Goal: Information Seeking & Learning: Learn about a topic

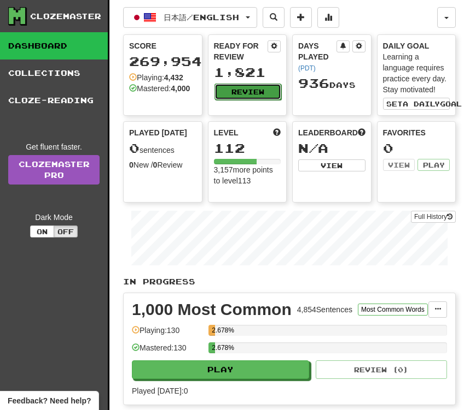
click at [228, 86] on button "Review" at bounding box center [247, 92] width 67 height 16
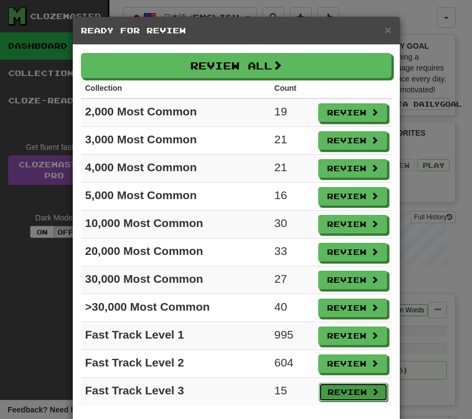
click at [344, 394] on button "Review" at bounding box center [353, 392] width 69 height 19
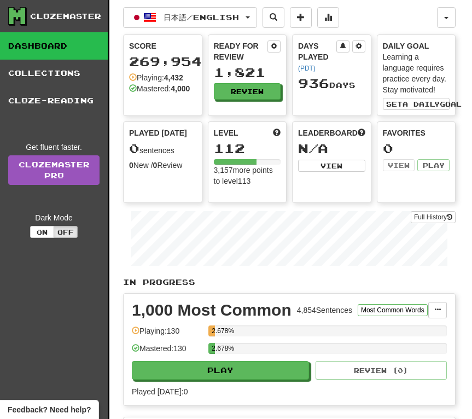
select select "**"
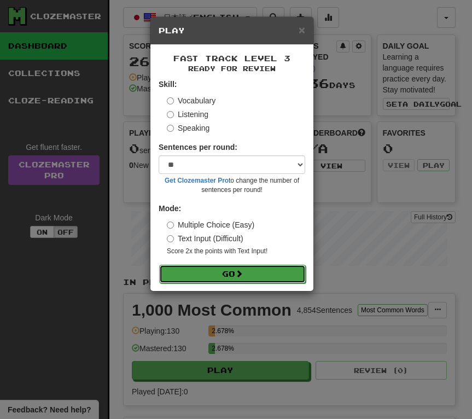
click at [237, 279] on button "Go" at bounding box center [232, 274] width 146 height 19
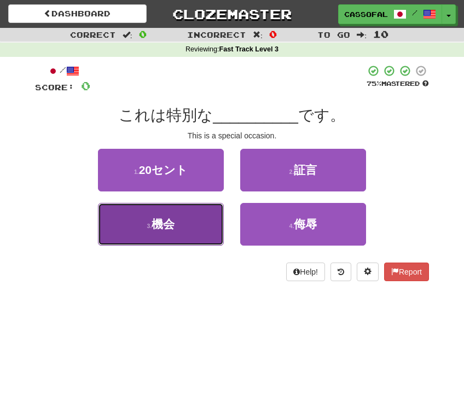
click at [193, 239] on button "3 . 機会" at bounding box center [161, 224] width 126 height 43
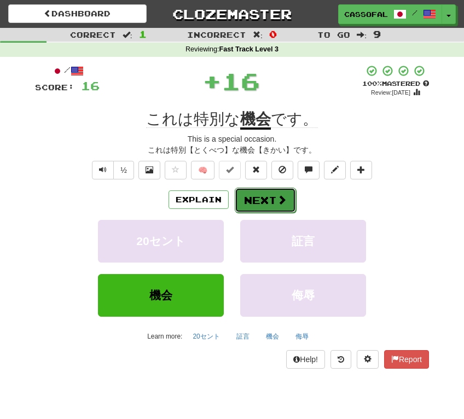
click at [267, 191] on button "Next" at bounding box center [264, 199] width 61 height 25
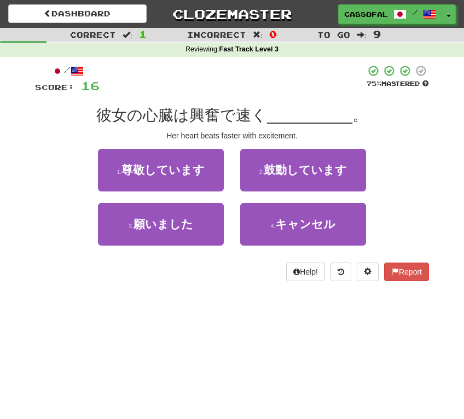
click at [281, 104] on div "/ Score: 16 75 % Mastered 彼女の心臓は興奮で速く __________ 。 Her heart beats faster with …" at bounding box center [232, 172] width 394 height 216
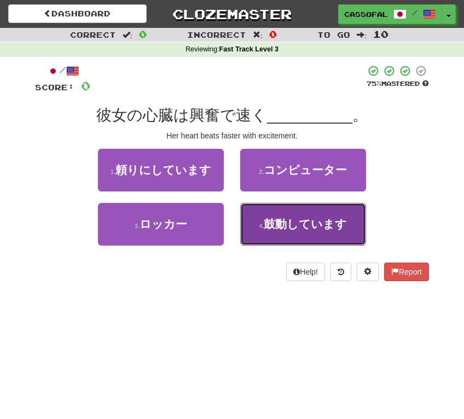
click at [332, 226] on span "鼓動しています" at bounding box center [304, 224] width 83 height 13
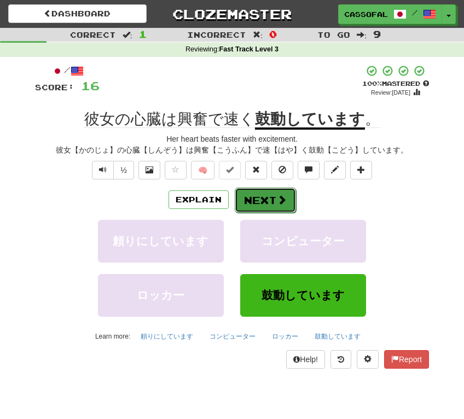
click at [272, 201] on button "Next" at bounding box center [264, 199] width 61 height 25
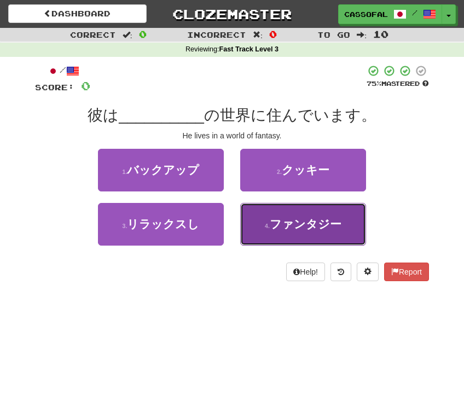
click at [308, 225] on span "ファンタジー" at bounding box center [305, 224] width 72 height 13
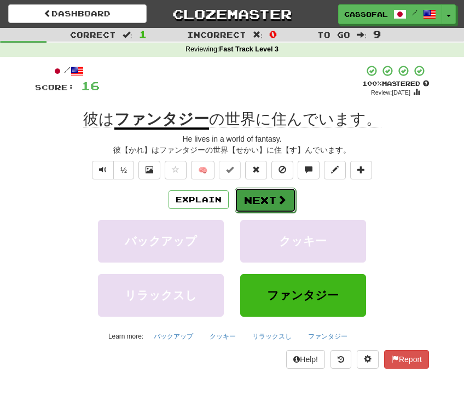
click at [257, 201] on button "Next" at bounding box center [264, 199] width 61 height 25
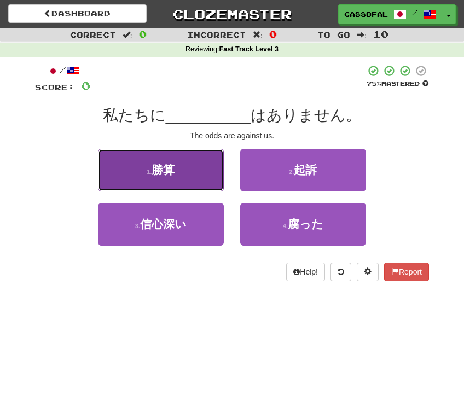
click at [155, 177] on button "1 . 勝算" at bounding box center [161, 170] width 126 height 43
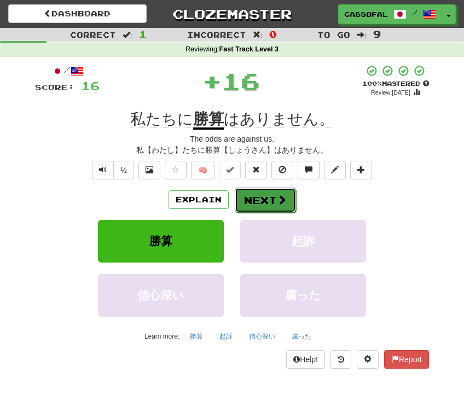
click at [257, 195] on button "Next" at bounding box center [264, 199] width 61 height 25
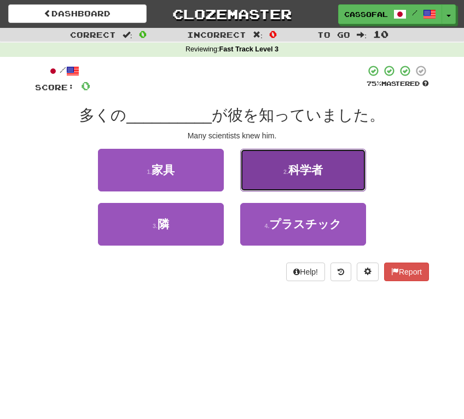
click at [327, 161] on button "2 . 科学者" at bounding box center [303, 170] width 126 height 43
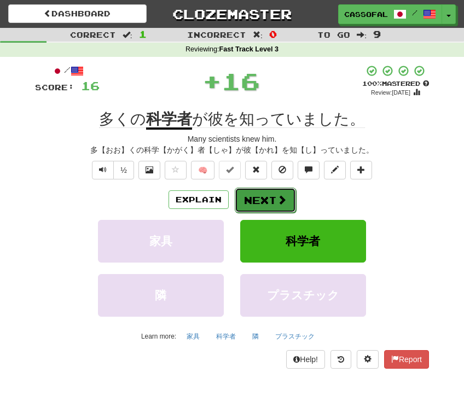
click at [265, 190] on button "Next" at bounding box center [264, 199] width 61 height 25
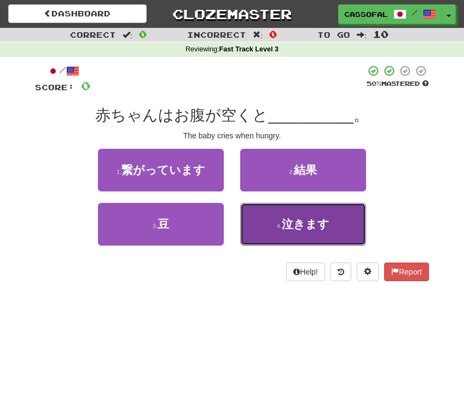
click at [333, 230] on button "4 . 泣きます" at bounding box center [303, 224] width 126 height 43
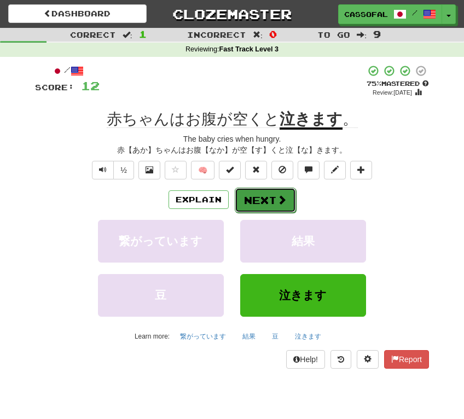
click at [281, 200] on span at bounding box center [282, 200] width 10 height 10
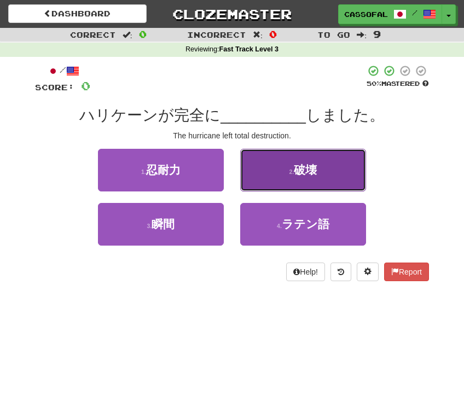
click at [325, 178] on button "2 . 破壊" at bounding box center [303, 170] width 126 height 43
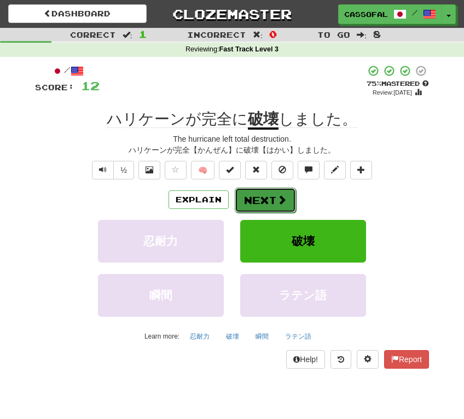
click at [248, 194] on button "Next" at bounding box center [264, 199] width 61 height 25
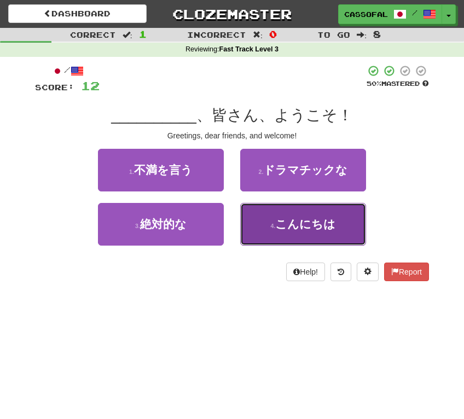
click at [298, 227] on span "こんにちは" at bounding box center [305, 224] width 60 height 13
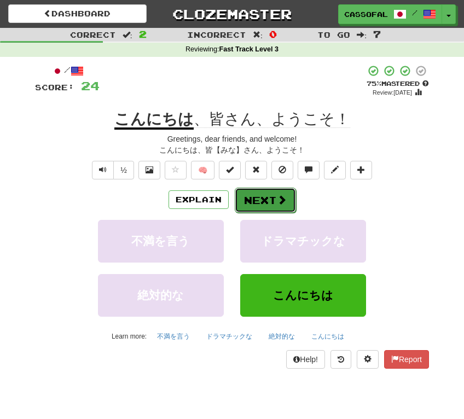
click at [270, 203] on button "Next" at bounding box center [264, 199] width 61 height 25
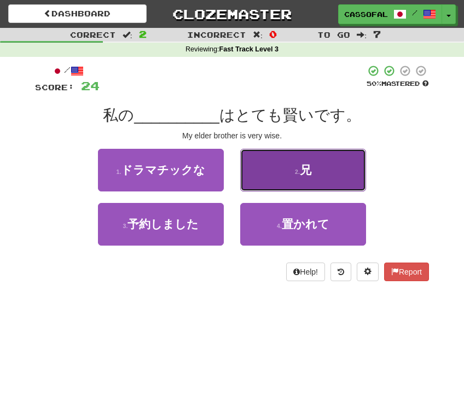
click at [285, 182] on button "2 . 兄" at bounding box center [303, 170] width 126 height 43
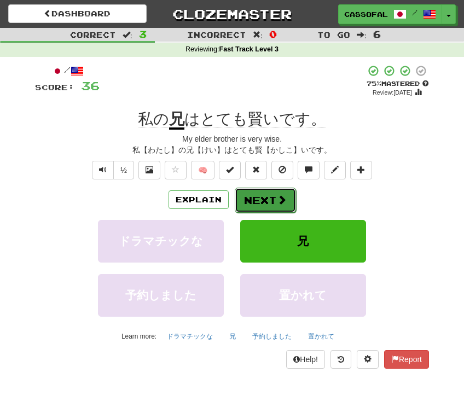
click at [274, 194] on button "Next" at bounding box center [264, 199] width 61 height 25
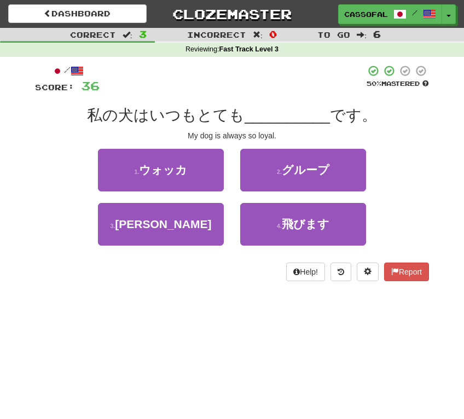
click at [309, 342] on div "Dashboard Clozemaster Cassofalltrades / Toggle Dropdown Dashboard Leaderboard A…" at bounding box center [232, 209] width 464 height 419
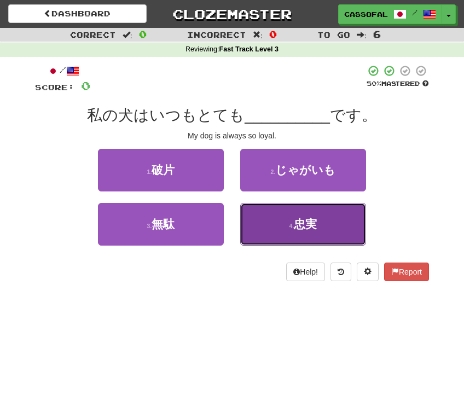
click at [322, 227] on button "4 . [PERSON_NAME]" at bounding box center [303, 224] width 126 height 43
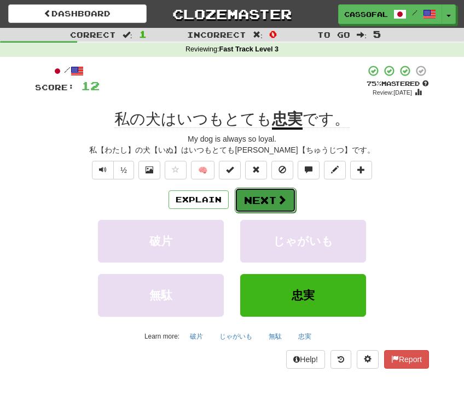
click at [268, 202] on button "Next" at bounding box center [264, 199] width 61 height 25
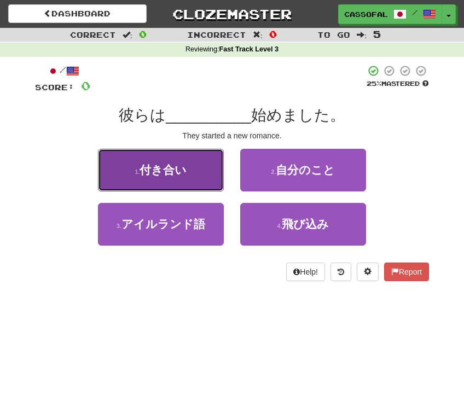
click at [148, 153] on button "1 . 付き合い" at bounding box center [161, 170] width 126 height 43
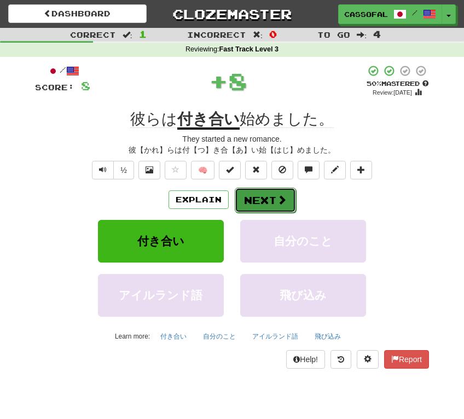
click at [285, 201] on span at bounding box center [282, 200] width 10 height 10
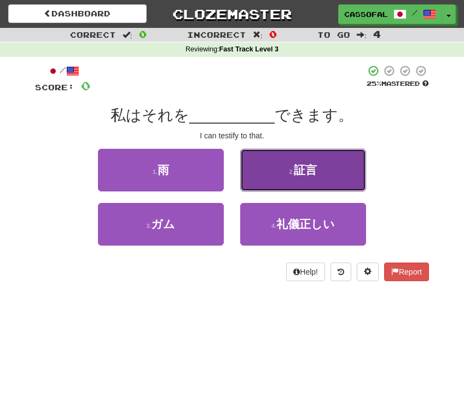
click at [292, 159] on button "2 . 証言" at bounding box center [303, 170] width 126 height 43
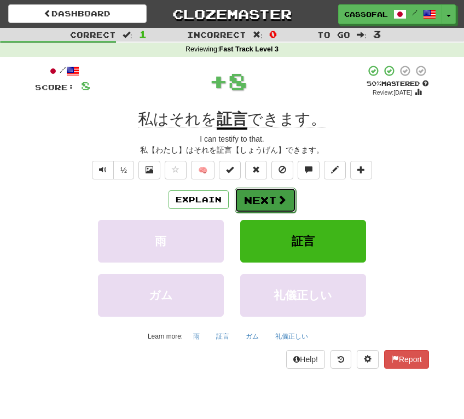
click at [267, 200] on button "Next" at bounding box center [264, 199] width 61 height 25
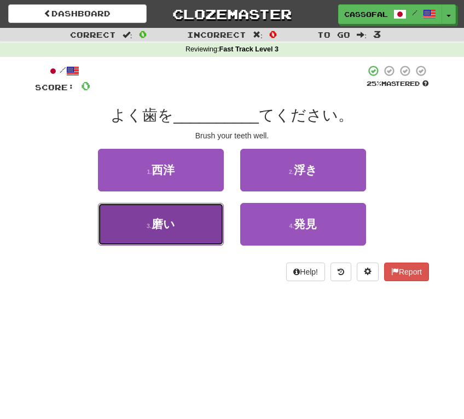
click at [155, 236] on button "3 . 磨い" at bounding box center [161, 224] width 126 height 43
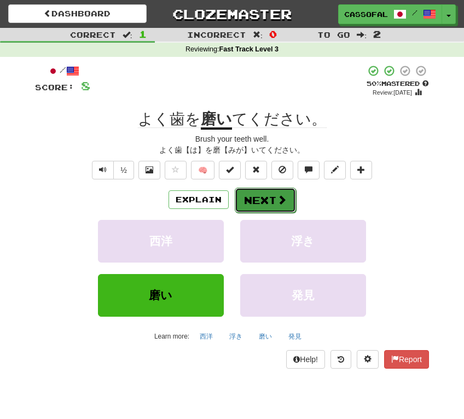
click at [249, 198] on button "Next" at bounding box center [264, 199] width 61 height 25
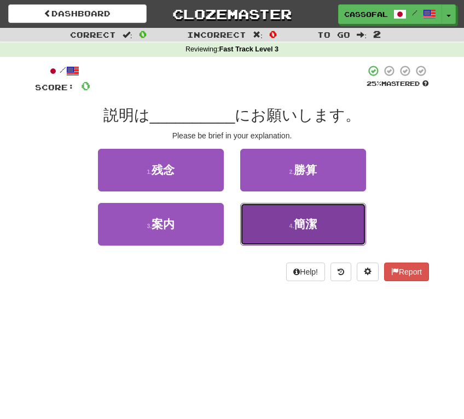
click at [286, 244] on button "4 . 簡潔" at bounding box center [303, 224] width 126 height 43
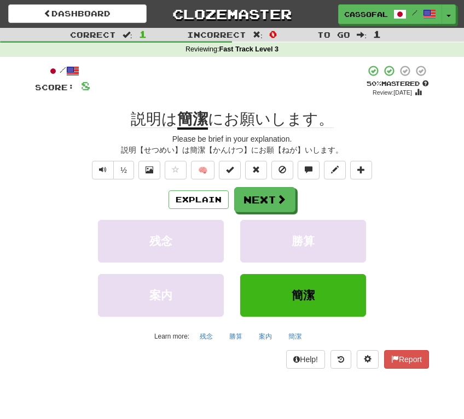
click at [332, 200] on div "Explain Next" at bounding box center [232, 199] width 394 height 25
click at [295, 200] on div "Explain Next" at bounding box center [232, 199] width 394 height 25
click at [293, 200] on div "Explain Next" at bounding box center [232, 199] width 394 height 25
drag, startPoint x: 293, startPoint y: 200, endPoint x: 282, endPoint y: 200, distance: 10.9
click at [282, 200] on span at bounding box center [282, 200] width 10 height 10
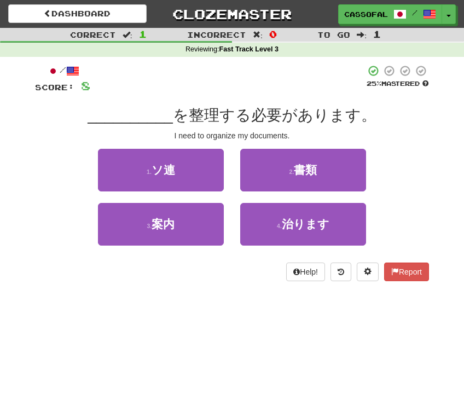
click at [230, 103] on div "/ Score: 8 25 % Mastered __________ を整理する必要があります。 I need to organize my documen…" at bounding box center [232, 172] width 394 height 216
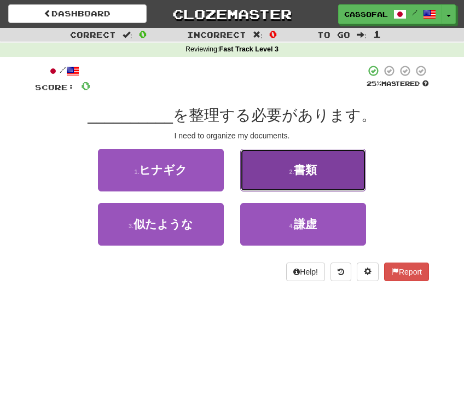
click at [308, 167] on span "書類" at bounding box center [305, 169] width 23 height 13
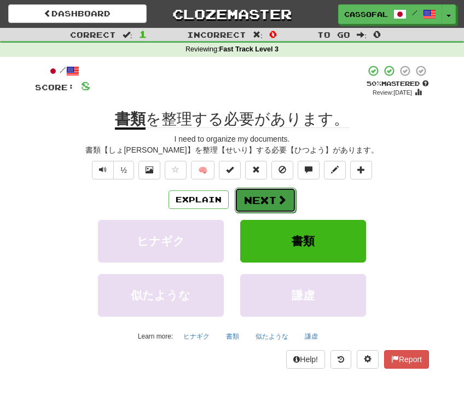
click at [291, 208] on button "Next" at bounding box center [264, 199] width 61 height 25
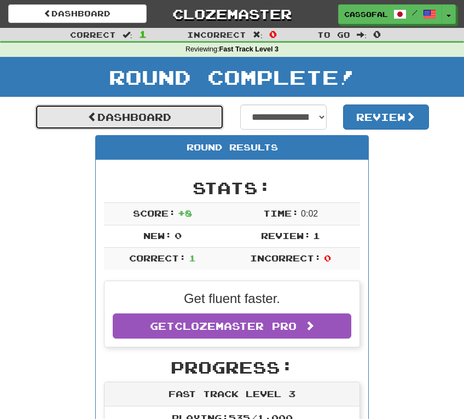
click at [160, 124] on link "Dashboard" at bounding box center [129, 116] width 189 height 25
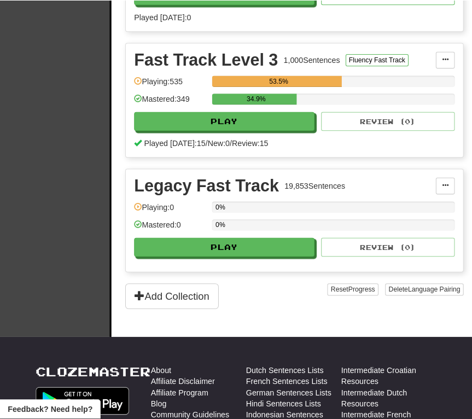
scroll to position [1968, 0]
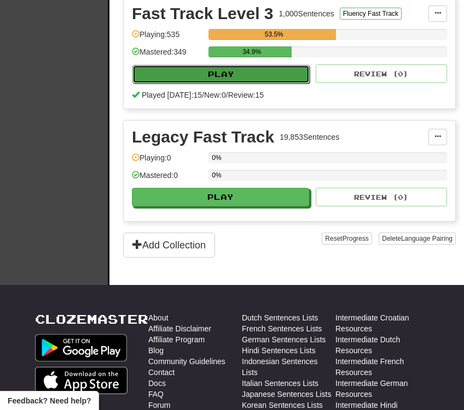
click at [241, 84] on button "Play" at bounding box center [220, 74] width 177 height 19
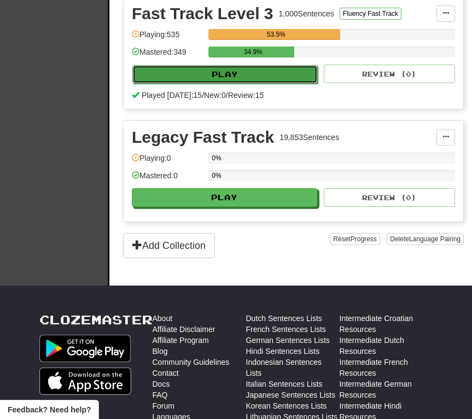
select select "**"
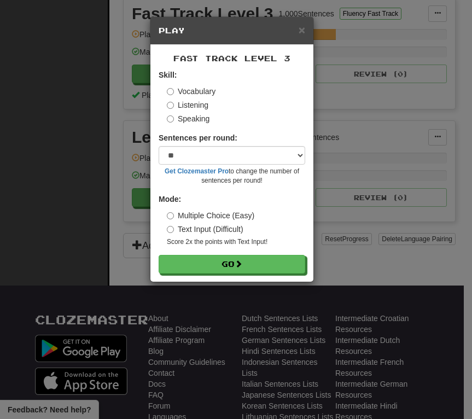
click at [185, 101] on label "Listening" at bounding box center [188, 104] width 42 height 11
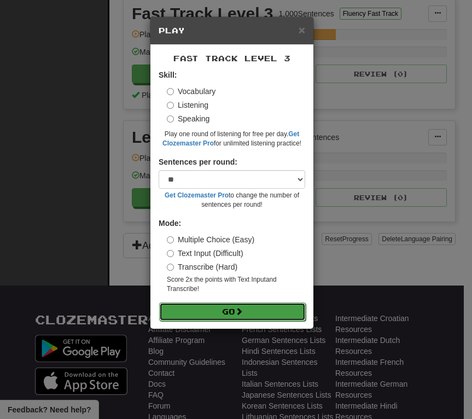
click at [231, 319] on button "Go" at bounding box center [232, 311] width 146 height 19
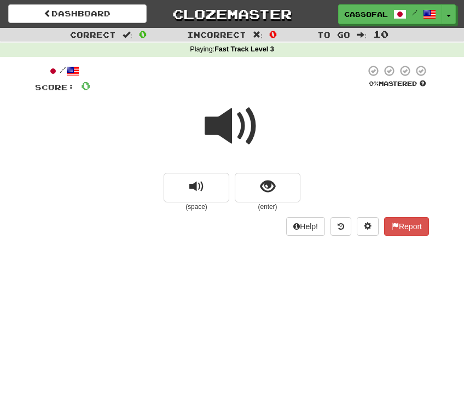
click at [271, 172] on div at bounding box center [232, 134] width 394 height 78
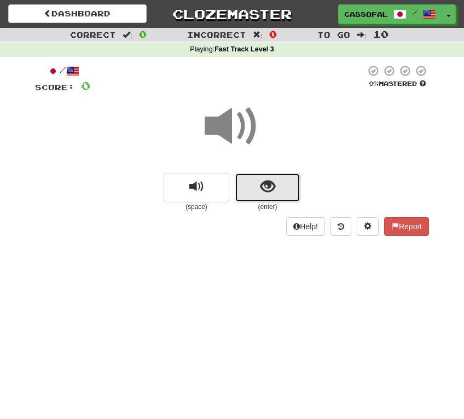
click at [271, 192] on span "show sentence" at bounding box center [267, 186] width 15 height 15
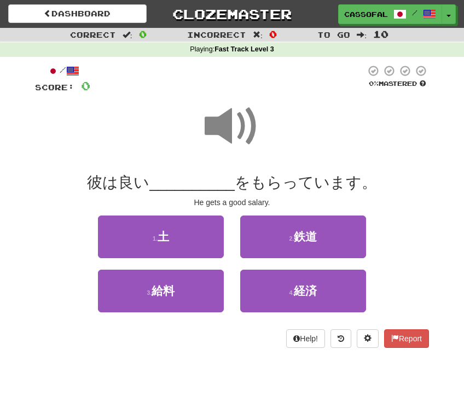
click at [239, 130] on span at bounding box center [231, 126] width 55 height 55
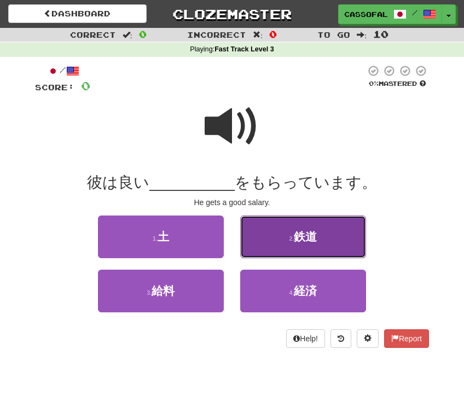
click at [309, 242] on span "鉄道" at bounding box center [305, 236] width 23 height 13
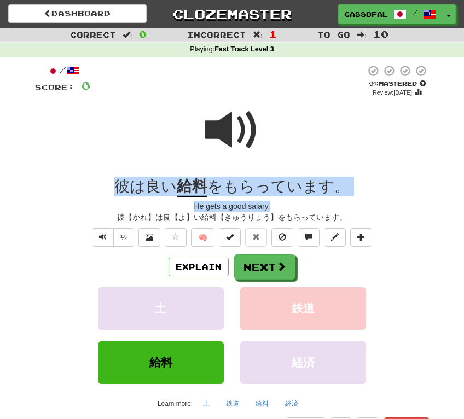
drag, startPoint x: 134, startPoint y: 184, endPoint x: 359, endPoint y: 205, distance: 225.1
click at [359, 205] on div "/ Score: 0 0 % Mastered Review: 2025-09-15 彼は良い 給料 をもらっています。 He gets a good sal…" at bounding box center [232, 249] width 394 height 371
drag, startPoint x: 359, startPoint y: 205, endPoint x: 299, endPoint y: 187, distance: 62.1
copy div "彼は良い 給料 をもらっています。 He gets a good salary."
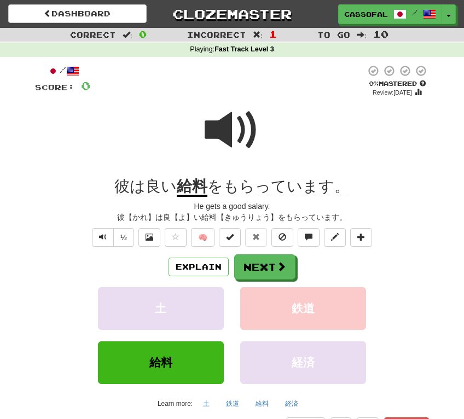
click at [412, 281] on div "Explain Next 土 鉄道 給料 経済 Learn more: 土 鉄道 給料 経済" at bounding box center [232, 332] width 394 height 157
click at [248, 255] on button "Next" at bounding box center [264, 267] width 61 height 25
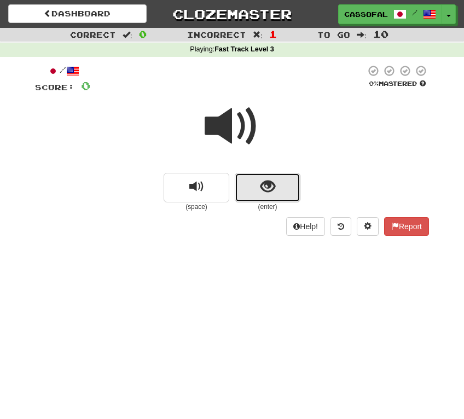
click at [258, 193] on button "show sentence" at bounding box center [267, 188] width 66 height 30
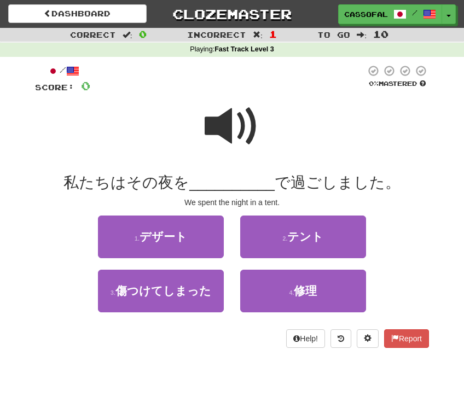
click at [236, 122] on span at bounding box center [231, 126] width 55 height 55
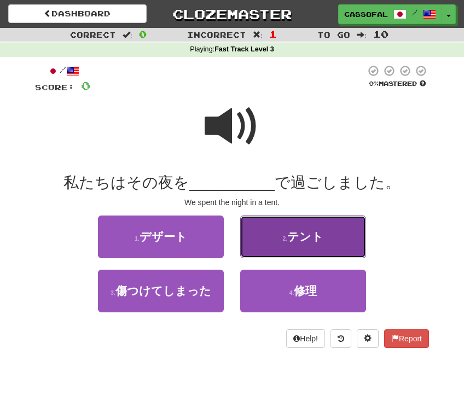
click at [278, 241] on button "2 . テント" at bounding box center [303, 236] width 126 height 43
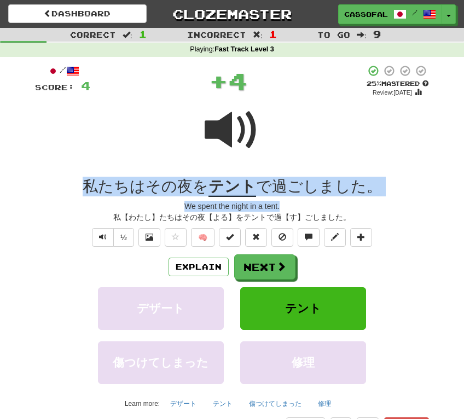
drag, startPoint x: 45, startPoint y: 182, endPoint x: 455, endPoint y: 203, distance: 411.0
click at [455, 203] on div "Correct : 1 Incorrect : 1 To go : 9 Playing : Fast Track Level 3 / Score: 4 + 4…" at bounding box center [232, 239] width 464 height 423
drag, startPoint x: 455, startPoint y: 203, endPoint x: 330, endPoint y: 194, distance: 125.5
copy div "私たちはその夜を テント で過ごしました。 We spent the night in a tent."
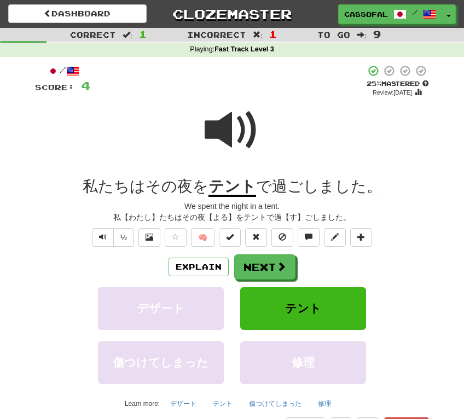
click at [451, 308] on div "Correct : 1 Incorrect : 1 To go : 9 Playing : Fast Track Level 3 / Score: 4 + 4…" at bounding box center [232, 239] width 464 height 423
click at [266, 274] on button "Next" at bounding box center [264, 267] width 61 height 25
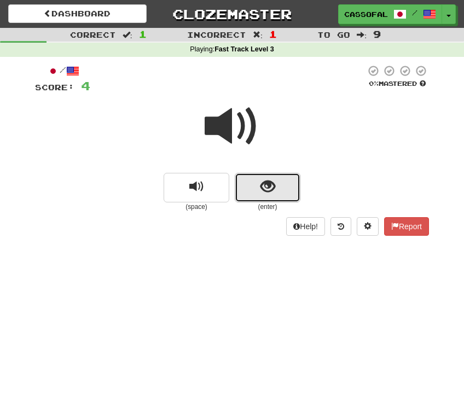
click at [266, 190] on span "show sentence" at bounding box center [267, 186] width 15 height 15
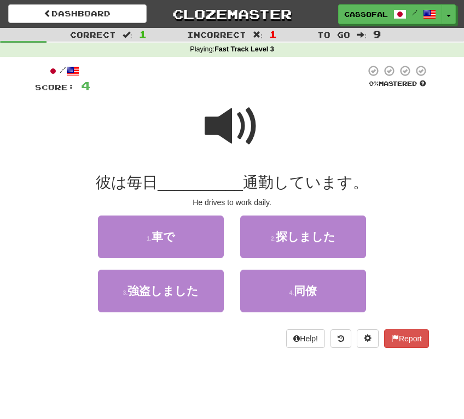
click at [237, 128] on span at bounding box center [231, 126] width 55 height 55
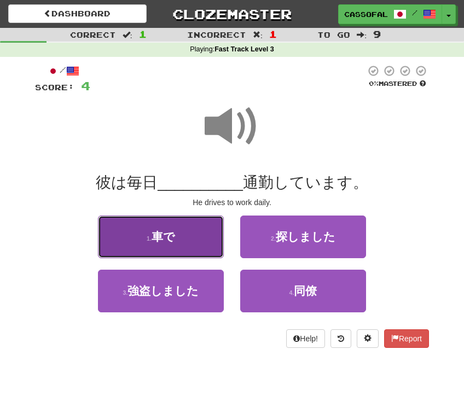
click at [164, 234] on span "車で" at bounding box center [163, 236] width 24 height 13
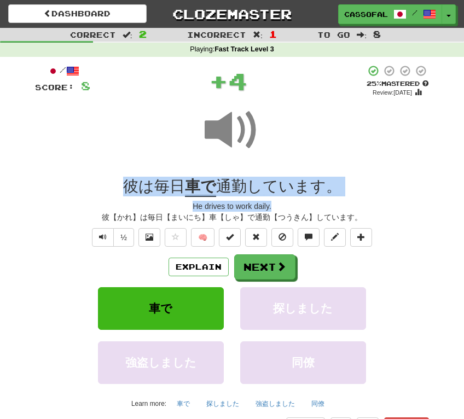
drag, startPoint x: 173, startPoint y: 181, endPoint x: 401, endPoint y: 197, distance: 229.0
click at [401, 197] on div "/ Score: 8 + 4 25 % Mastered Review: 2025-09-16 彼は毎日 車で 通勤しています。 He drives to w…" at bounding box center [232, 249] width 394 height 371
drag, startPoint x: 401, startPoint y: 197, endPoint x: 303, endPoint y: 195, distance: 98.4
copy div "彼は毎日 車で 通勤しています。 He drives to work daily."
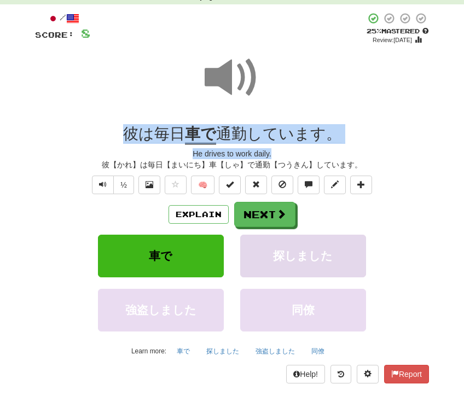
scroll to position [38, 0]
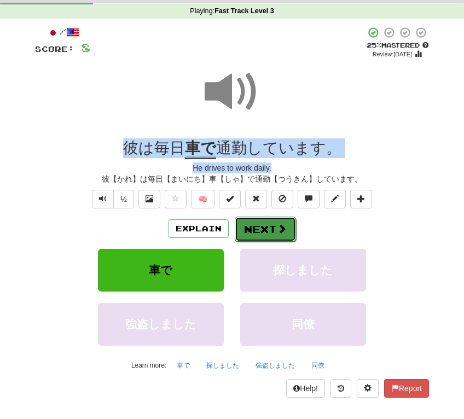
click at [254, 224] on button "Next" at bounding box center [264, 228] width 61 height 25
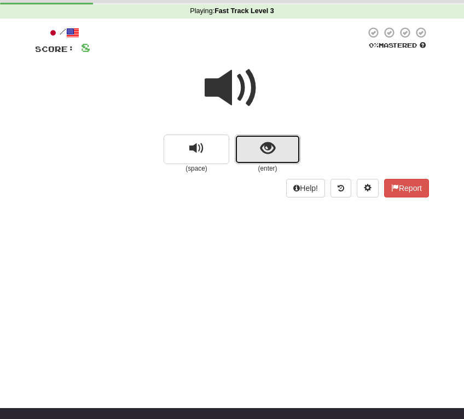
click at [261, 155] on span "show sentence" at bounding box center [267, 148] width 15 height 15
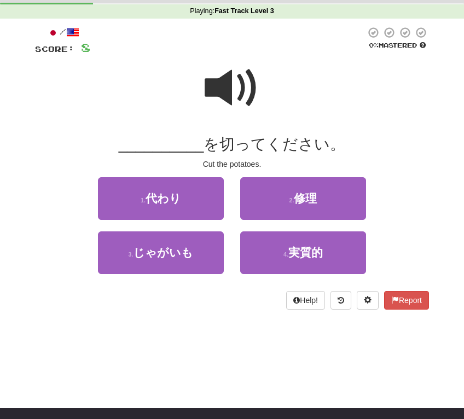
click at [238, 104] on span at bounding box center [231, 88] width 55 height 55
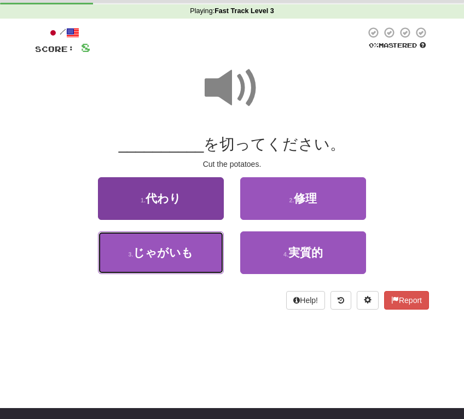
click at [198, 258] on button "3 . じゃがいも" at bounding box center [161, 252] width 126 height 43
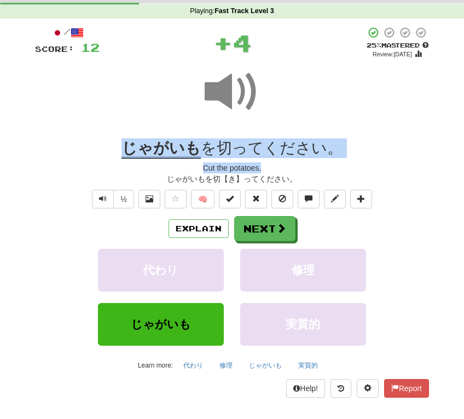
drag, startPoint x: 115, startPoint y: 140, endPoint x: 386, endPoint y: 162, distance: 272.0
click at [386, 162] on div "/ Score: 12 + 4 25 % Mastered Review: 2025-09-16 じゃがいも を切ってください。 Cut the potato…" at bounding box center [232, 211] width 394 height 371
drag, startPoint x: 386, startPoint y: 162, endPoint x: 321, endPoint y: 156, distance: 65.3
copy div "じゃがいも を切ってください。 Cut the potatoes."
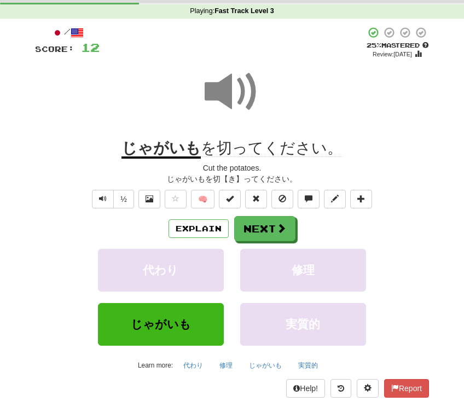
click at [393, 272] on div "代わり 修理" at bounding box center [232, 276] width 426 height 54
click at [286, 234] on button "Next" at bounding box center [264, 228] width 61 height 25
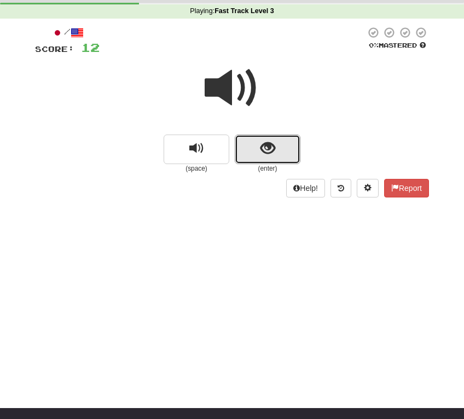
click at [260, 142] on span "show sentence" at bounding box center [267, 148] width 15 height 15
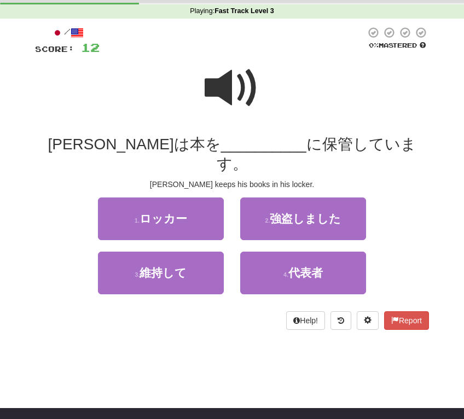
click at [226, 79] on span at bounding box center [231, 88] width 55 height 55
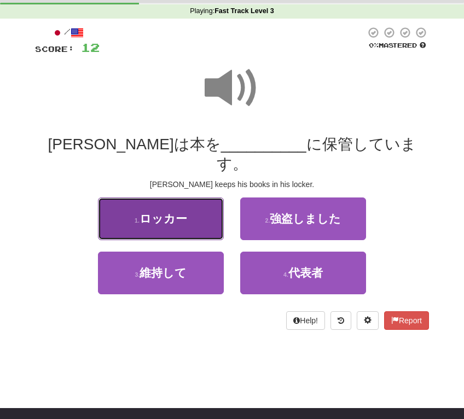
click at [122, 197] on button "1 . ロッカー" at bounding box center [161, 218] width 126 height 43
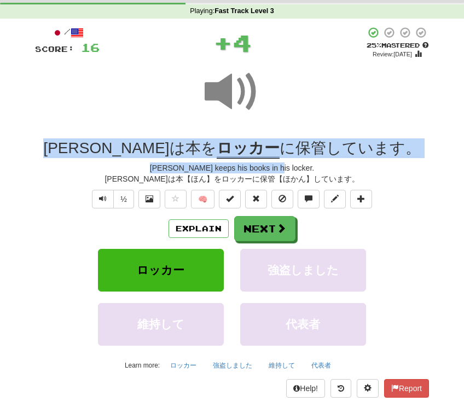
drag, startPoint x: 94, startPoint y: 148, endPoint x: 424, endPoint y: 163, distance: 330.0
click at [424, 163] on div "/ Score: 16 + 4 25 % Mastered Review: 2025-09-16 トムは本を ロッカー に保管しています。 Tom keeps…" at bounding box center [232, 211] width 394 height 371
copy div "トムは本を ロッカー に保管しています。 Tom keeps his books in his locker."
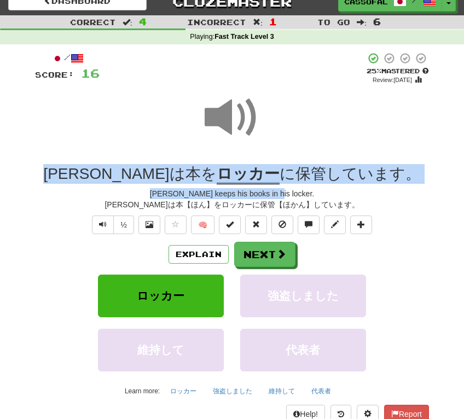
scroll to position [0, 0]
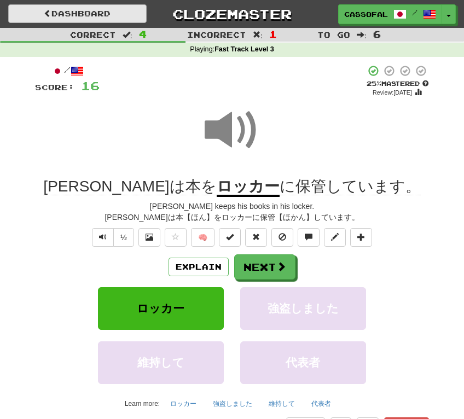
click at [104, 22] on div "Dashboard Clozemaster Cassofalltrades / Toggle Dropdown Dashboard Leaderboard A…" at bounding box center [232, 12] width 464 height 24
click at [103, 15] on link "Dashboard" at bounding box center [77, 13] width 138 height 19
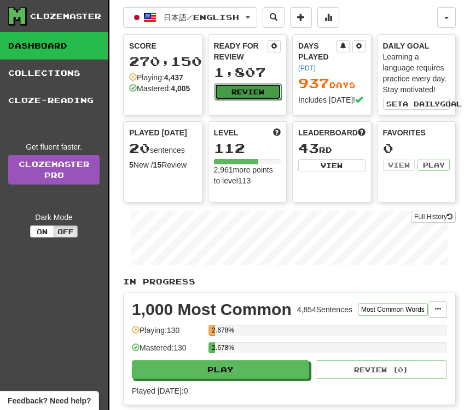
click at [256, 87] on button "Review" at bounding box center [247, 92] width 67 height 16
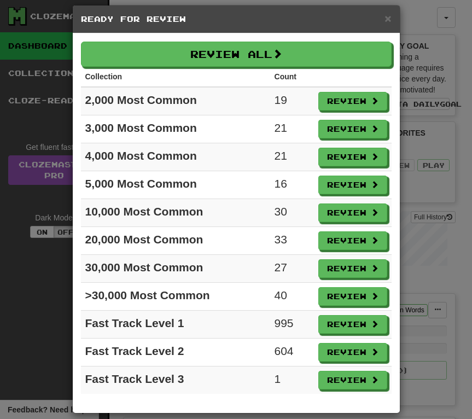
scroll to position [22, 0]
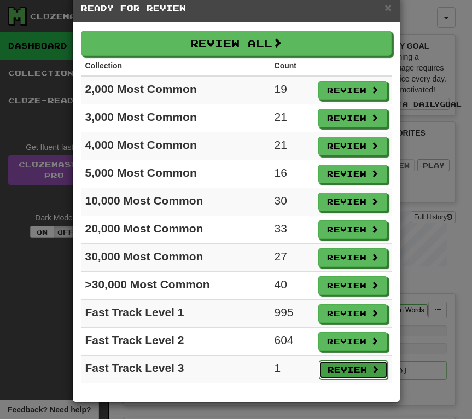
click at [327, 363] on button "Review" at bounding box center [353, 369] width 69 height 19
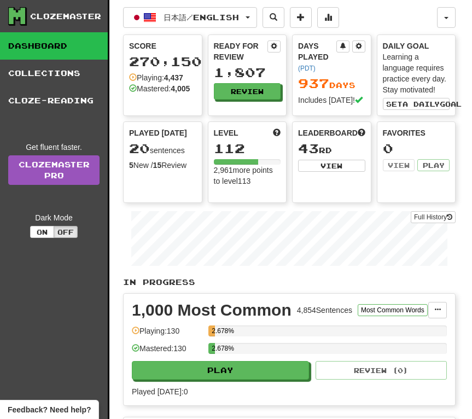
select select "**"
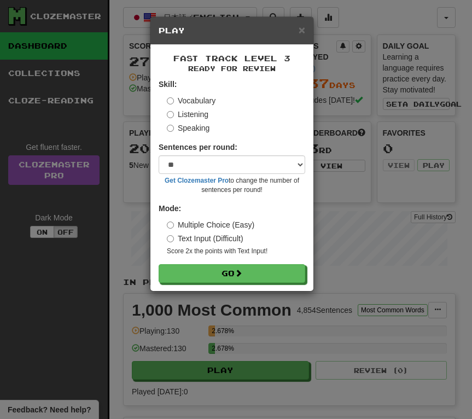
click at [271, 259] on form "Skill: Vocabulary Listening Speaking Sentences per round: * ** ** ** ** ** *** …" at bounding box center [232, 181] width 146 height 204
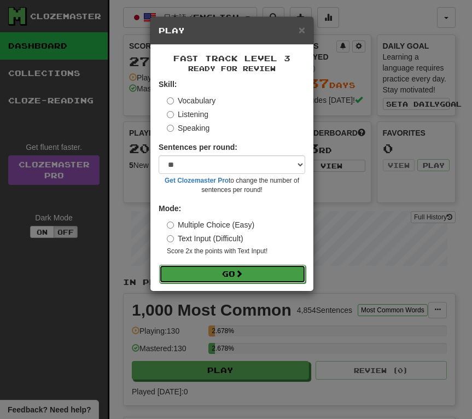
click at [270, 274] on button "Go" at bounding box center [232, 274] width 146 height 19
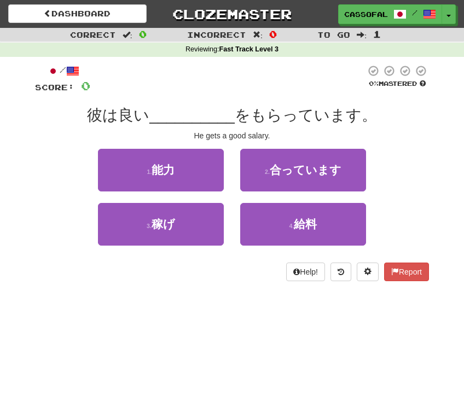
click at [236, 303] on div "Dashboard Clozemaster Cassofalltrades / Toggle Dropdown Dashboard Leaderboard A…" at bounding box center [232, 209] width 464 height 419
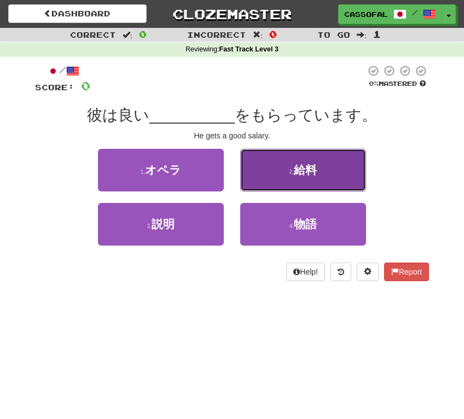
click at [299, 161] on button "2 . 給料" at bounding box center [303, 170] width 126 height 43
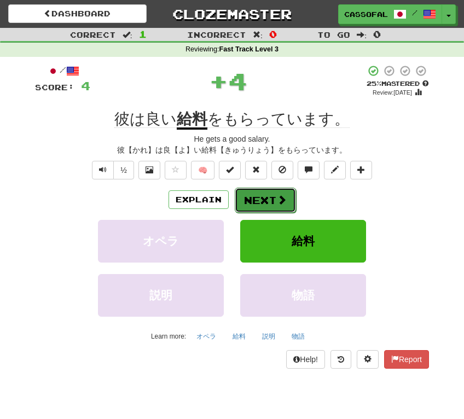
click at [265, 201] on button "Next" at bounding box center [264, 199] width 61 height 25
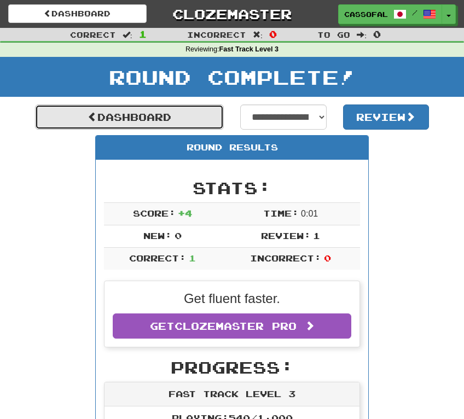
click at [108, 109] on link "Dashboard" at bounding box center [129, 116] width 189 height 25
